Goal: Check status: Check status

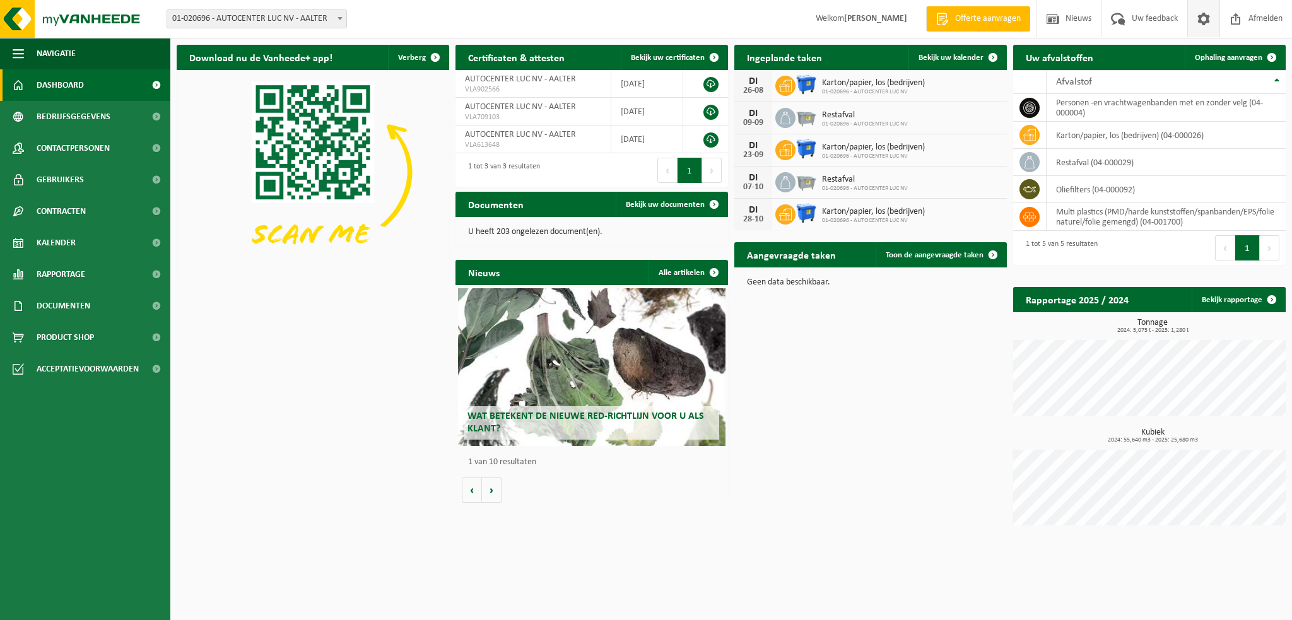
click at [1194, 22] on span at bounding box center [1203, 18] width 19 height 37
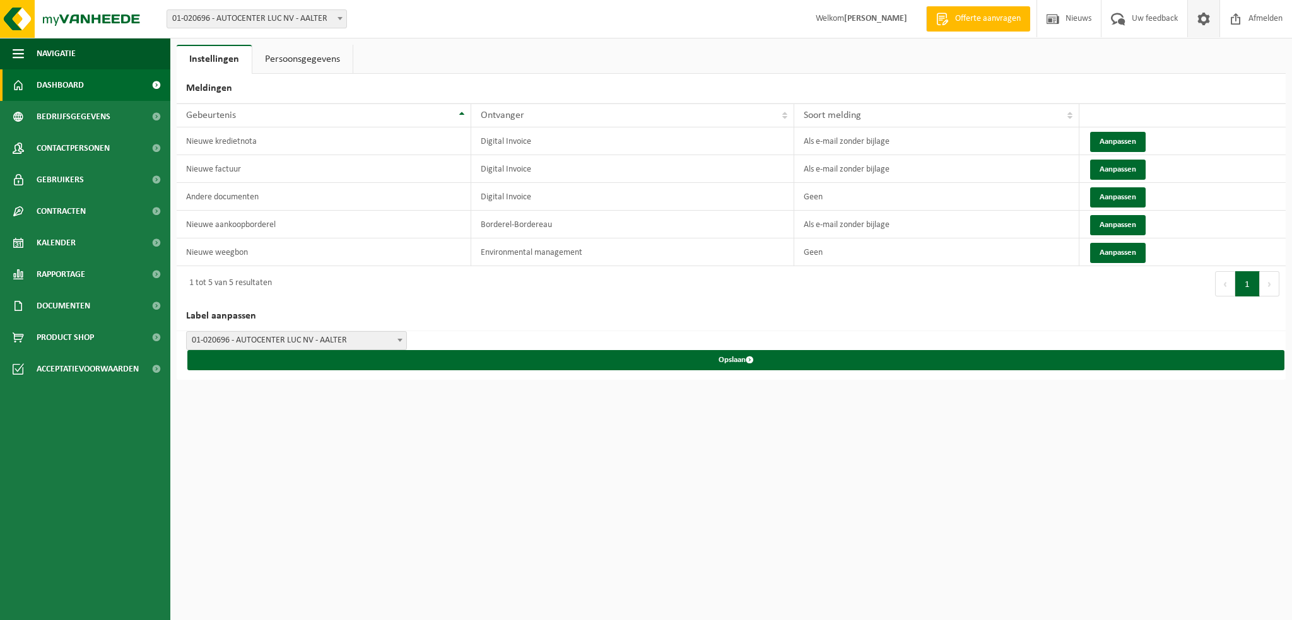
click at [91, 85] on link "Dashboard" at bounding box center [85, 85] width 170 height 32
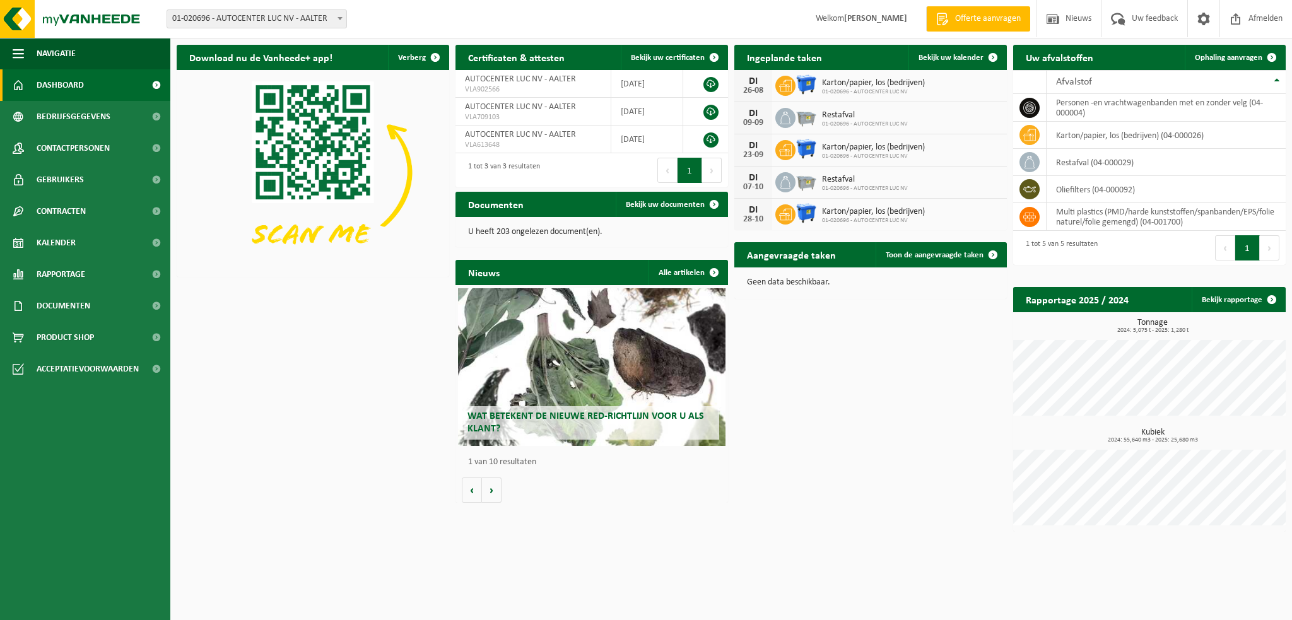
click at [870, 325] on div "Download nu de Vanheede+ app! Verberg Certificaten & attesten Bekijk uw certifi…" at bounding box center [730, 288] width 1115 height 500
click at [109, 248] on link "Kalender" at bounding box center [85, 243] width 170 height 32
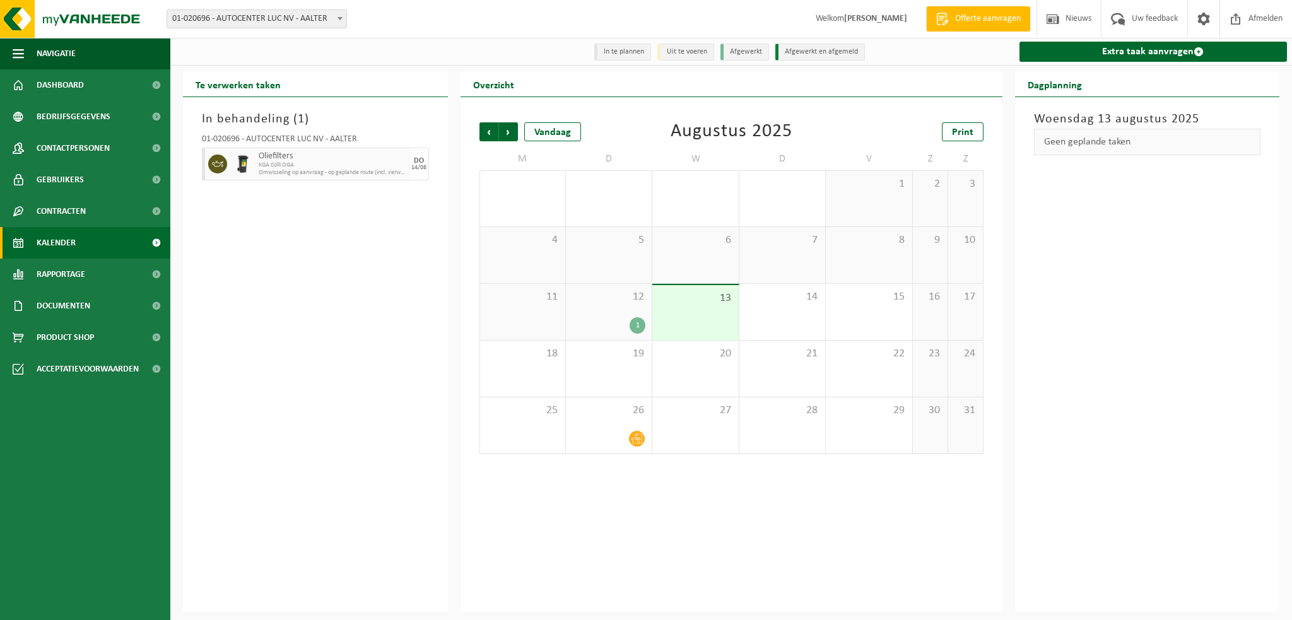
click at [349, 322] on div "In behandeling ( 1 ) 01-020696 - AUTOCENTER LUC NV - AALTER Oliefilters KGA Col…" at bounding box center [315, 354] width 265 height 515
click at [347, 245] on div "In behandeling ( 1 ) 01-020696 - AUTOCENTER LUC NV - AALTER Oliefilters KGA Col…" at bounding box center [315, 354] width 265 height 515
